Goal: Task Accomplishment & Management: Use online tool/utility

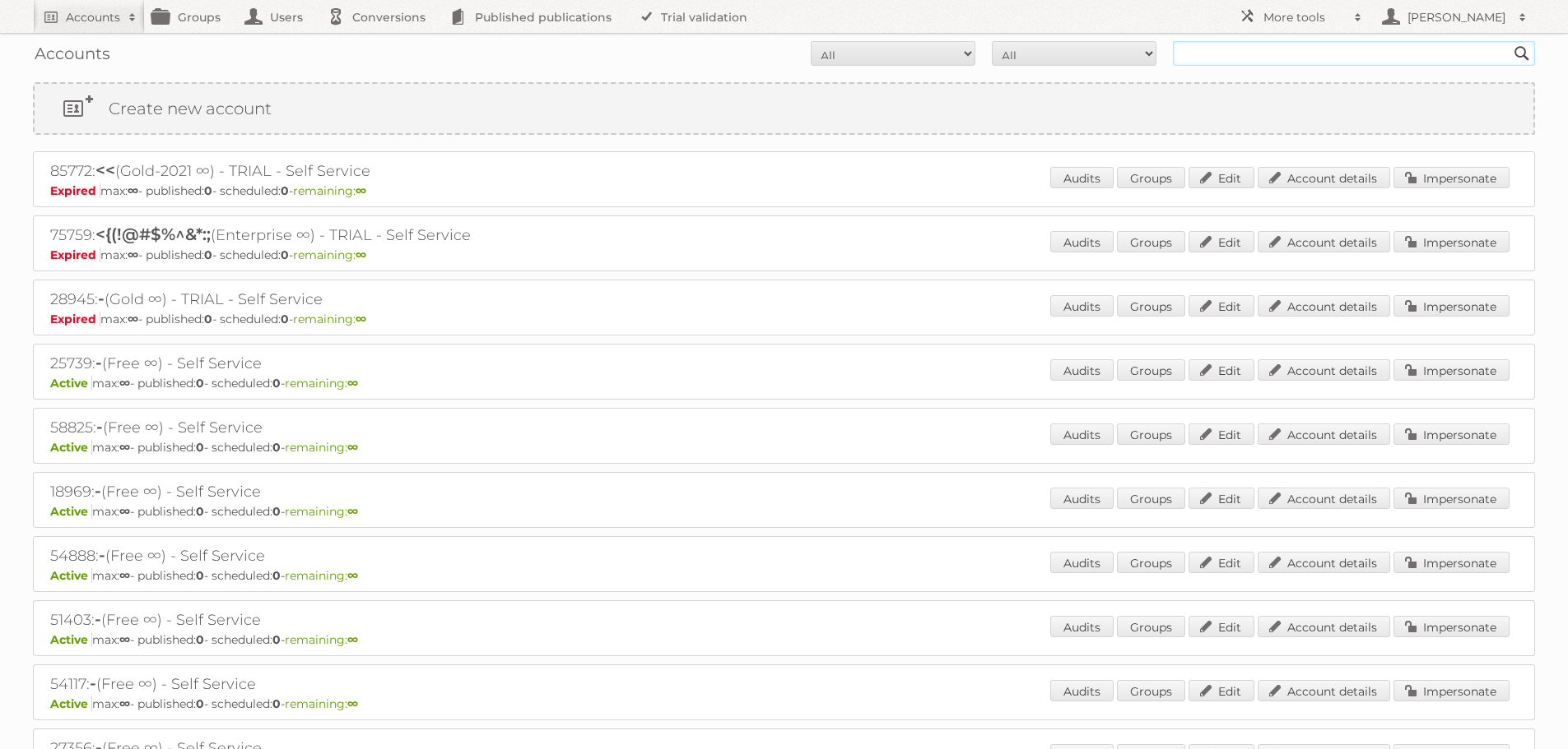
click at [1235, 49] on input "text" at bounding box center [1353, 53] width 362 height 25
type input "μετρο αεβε"
click at [1509, 41] on input "Search" at bounding box center [1521, 53] width 25 height 25
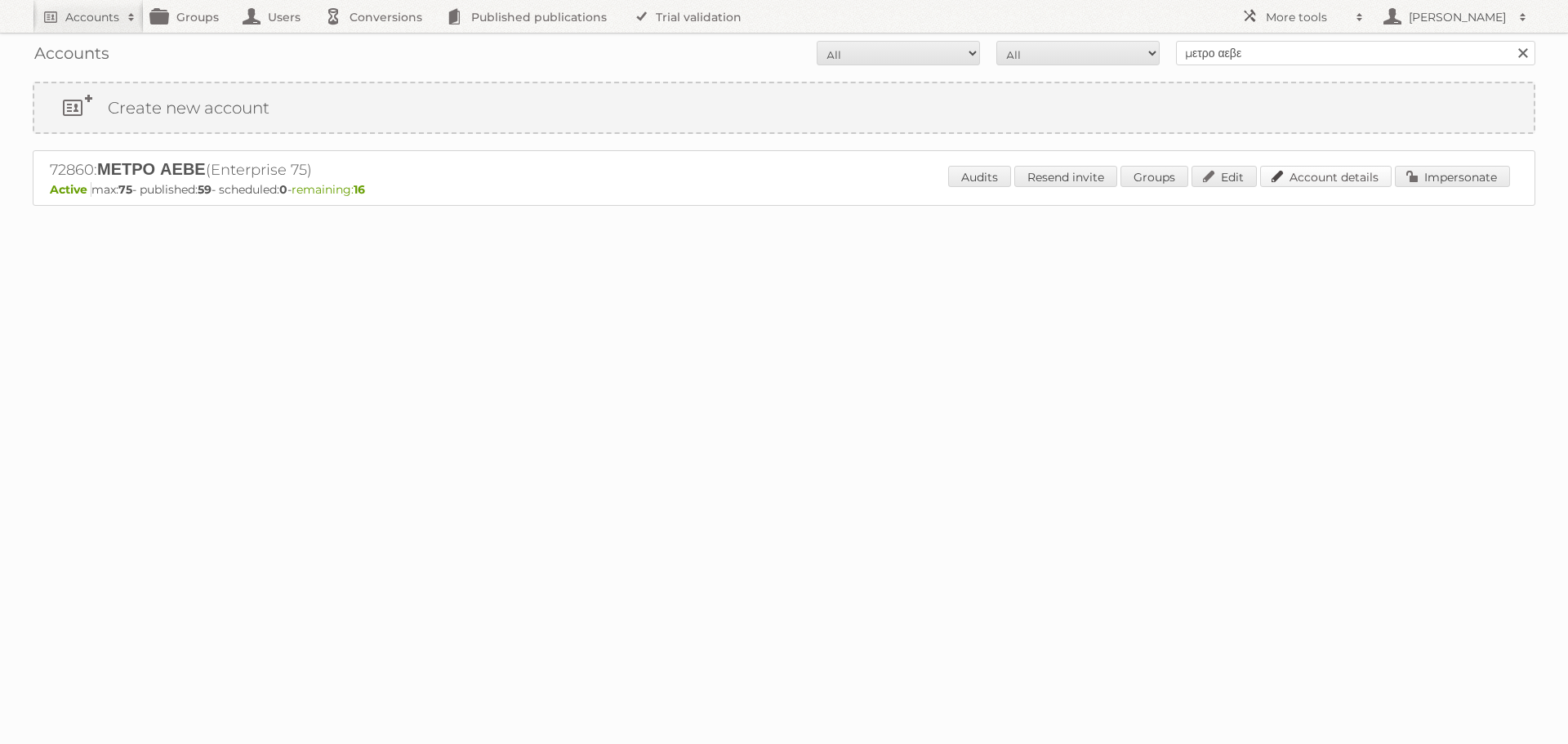
click at [1342, 179] on link "Account details" at bounding box center [1325, 176] width 131 height 21
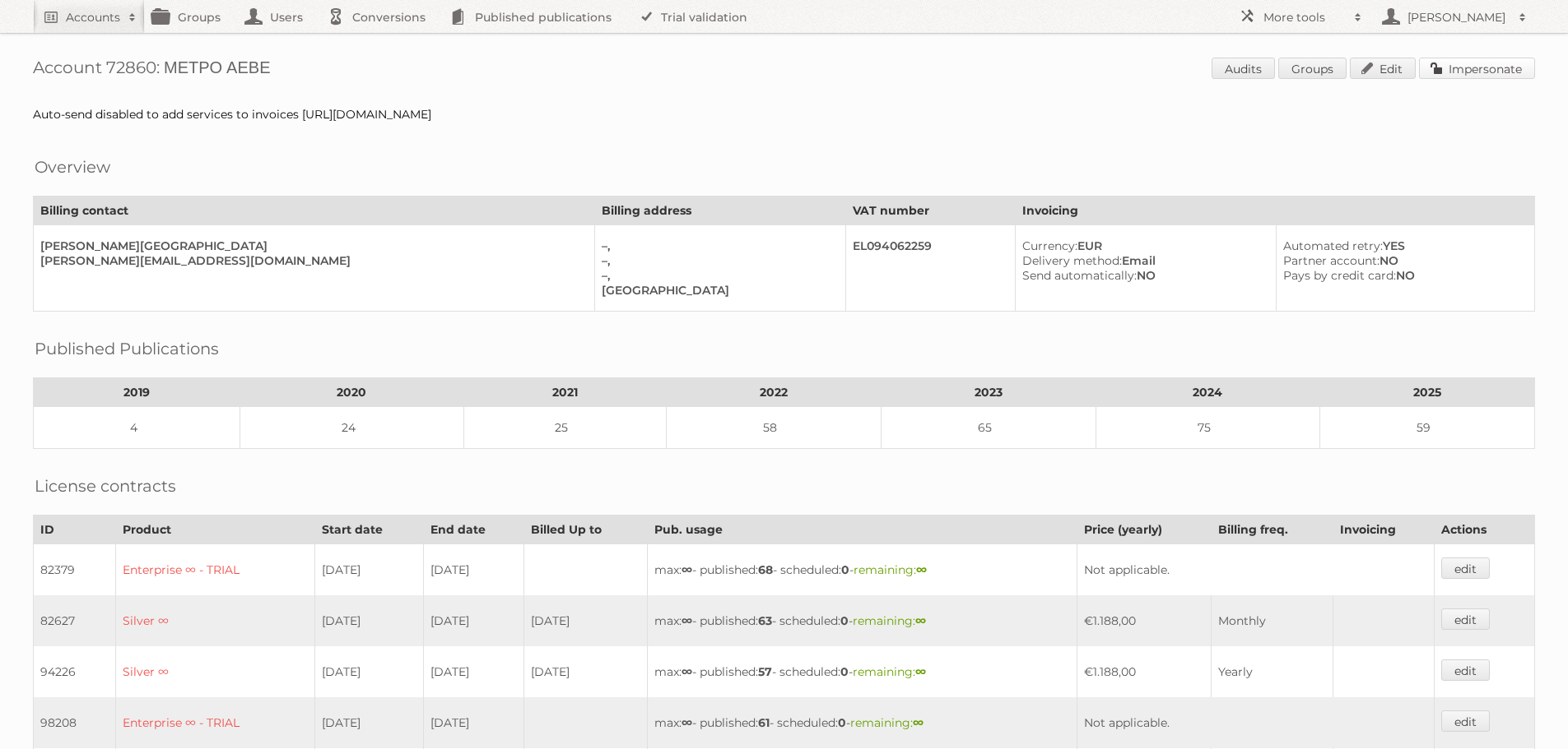
click at [1512, 61] on link "Impersonate" at bounding box center [1477, 68] width 116 height 21
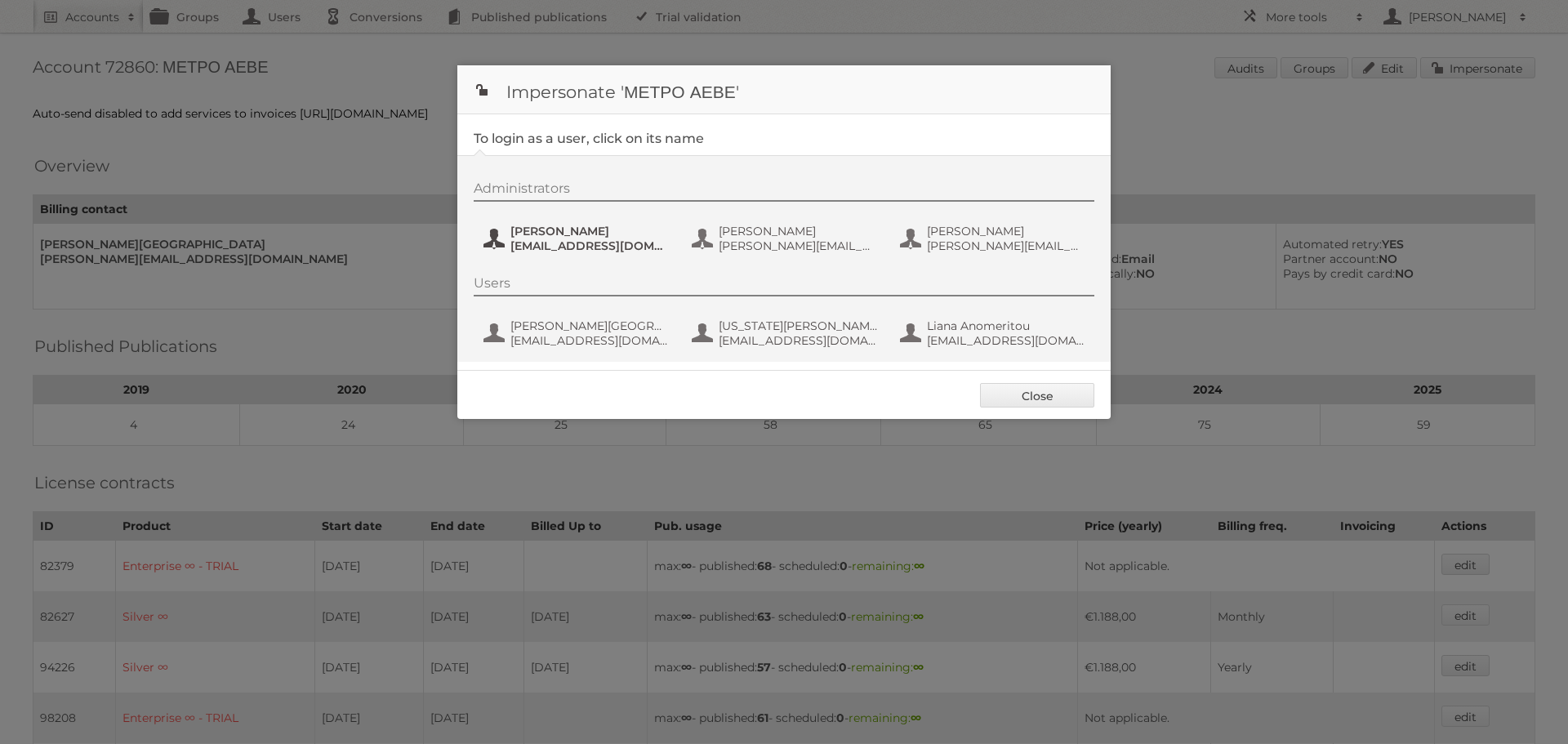
click at [559, 237] on span "Evi Zotou" at bounding box center [589, 230] width 158 height 14
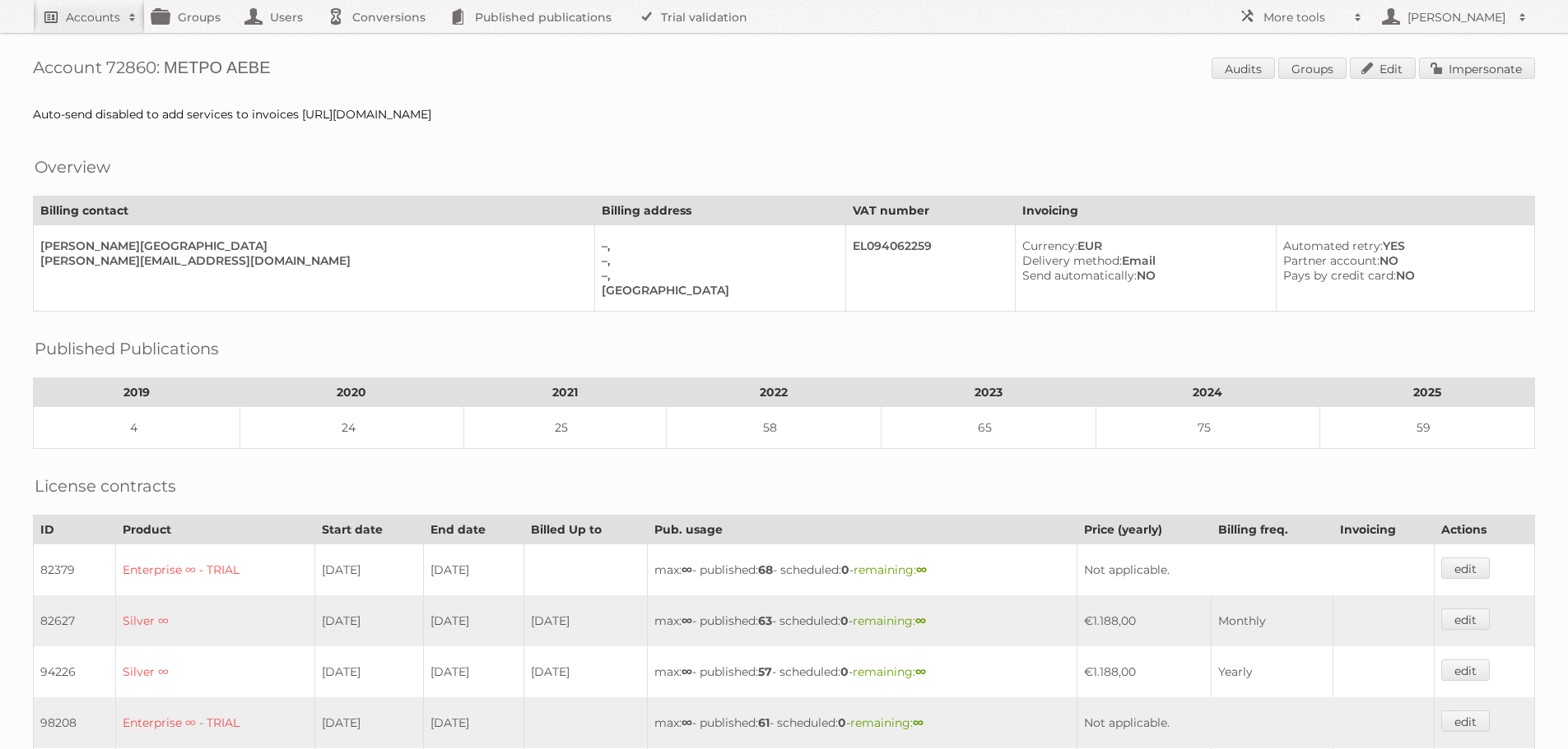
click at [110, 15] on h2 "Accounts" at bounding box center [93, 17] width 55 height 16
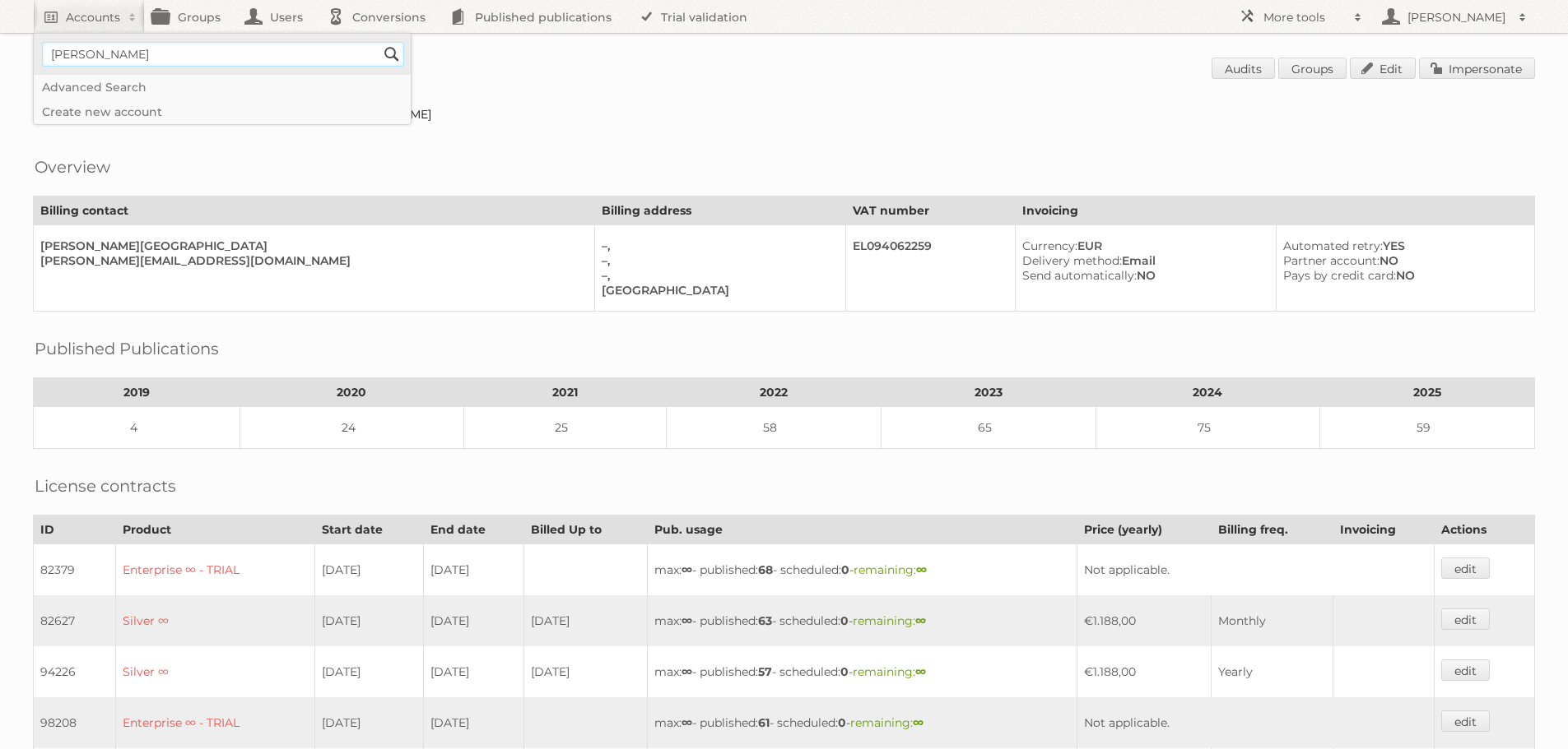
type input"] "leroy merkin"
click at [379, 42] on input "Search" at bounding box center [391, 54] width 25 height 25
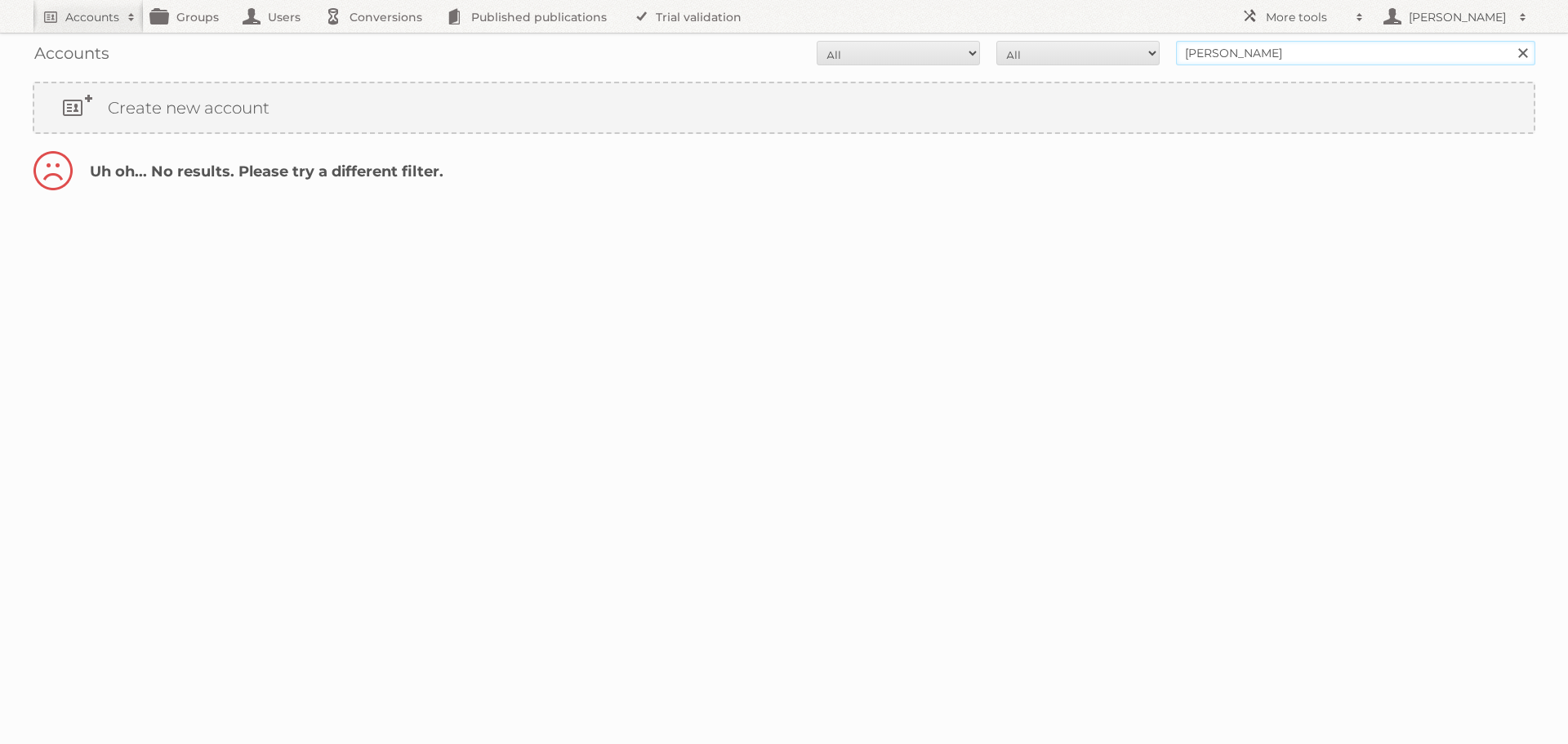
click at [1246, 51] on input "[PERSON_NAME]" at bounding box center [1356, 52] width 360 height 25
type input "[PERSON_NAME]"
click at [1510, 41] on input "Search" at bounding box center [1522, 52] width 25 height 25
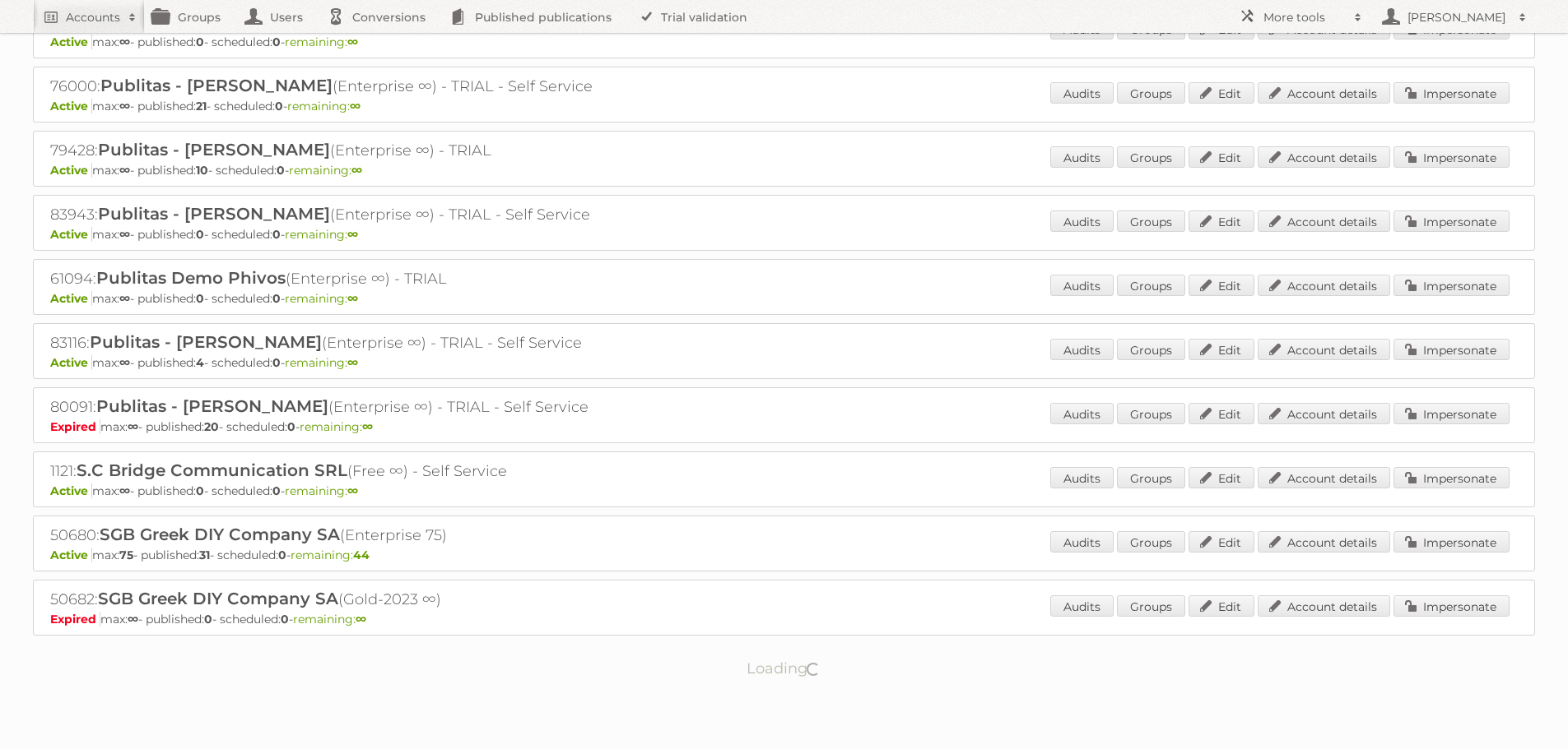
scroll to position [535, 0]
click at [1335, 539] on link "Account details" at bounding box center [1323, 540] width 132 height 21
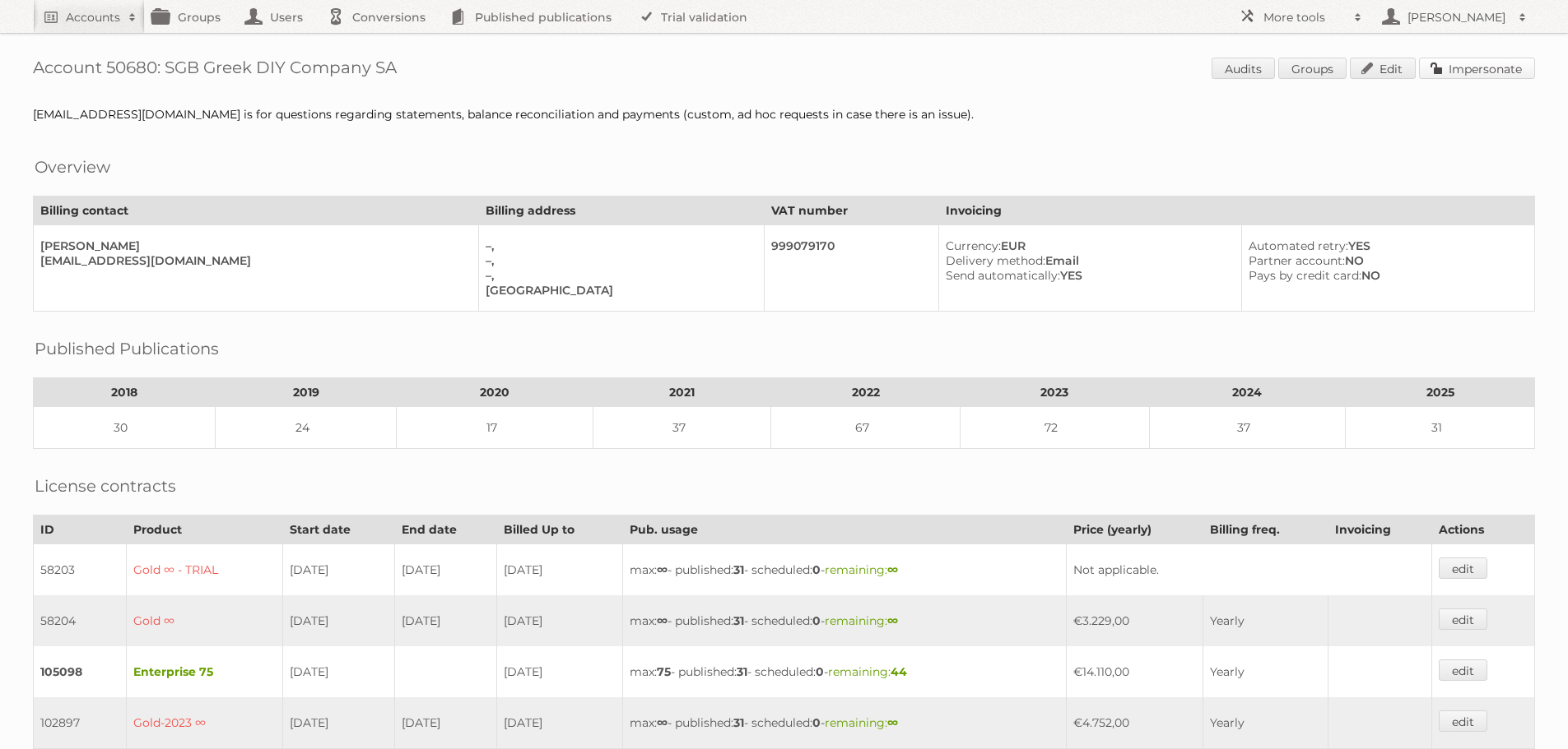
click at [1455, 66] on link "Impersonate" at bounding box center [1477, 68] width 116 height 21
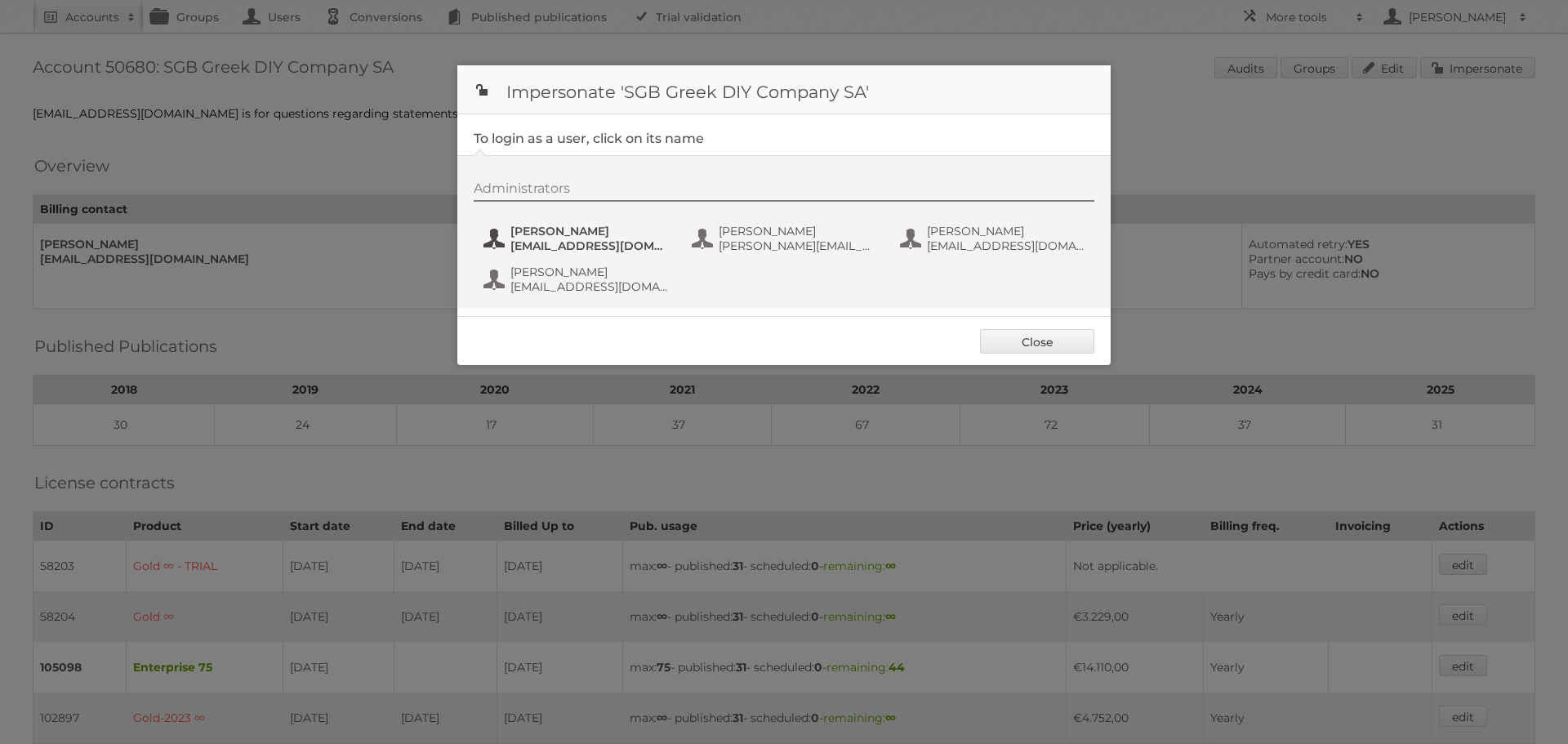
click at [542, 242] on span "[EMAIL_ADDRESS][DOMAIN_NAME]" at bounding box center [589, 245] width 158 height 14
